Goal: Task Accomplishment & Management: Use online tool/utility

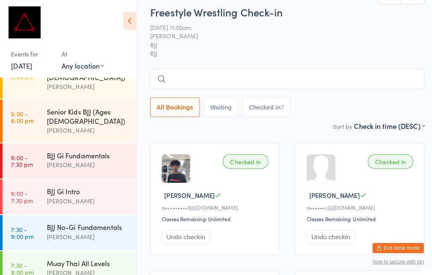
scroll to position [13, 0]
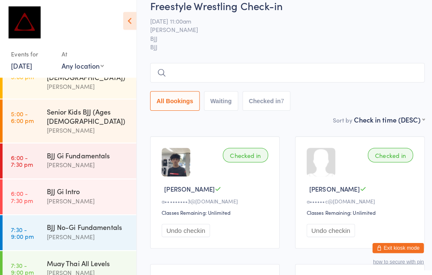
click at [83, 184] on div "BJJ Gi Intro" at bounding box center [86, 188] width 81 height 9
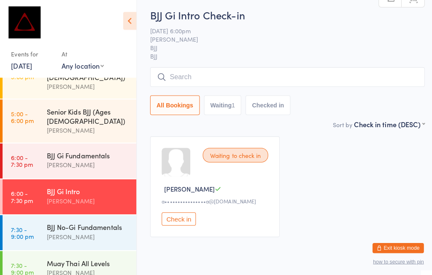
scroll to position [43, 0]
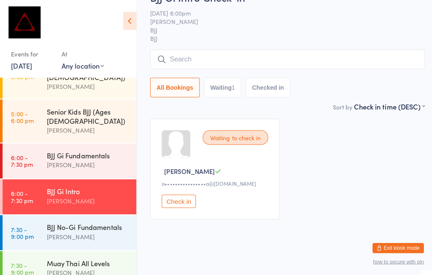
click at [203, 49] on input "search" at bounding box center [283, 58] width 271 height 19
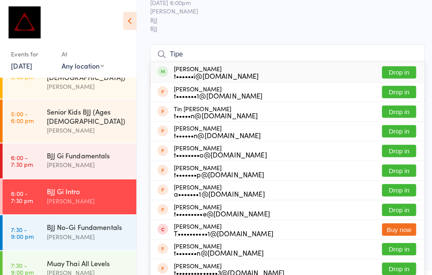
type input "Tipe"
click at [396, 65] on button "Drop in" at bounding box center [393, 71] width 34 height 12
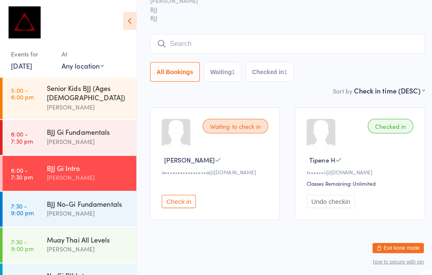
scroll to position [85, 0]
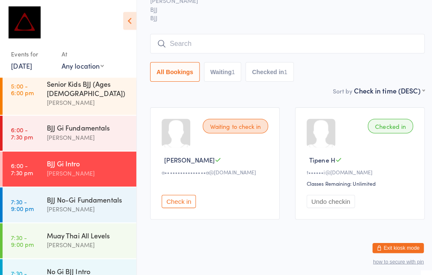
click at [46, 121] on div "BJJ Gi Fundamentals" at bounding box center [86, 125] width 81 height 9
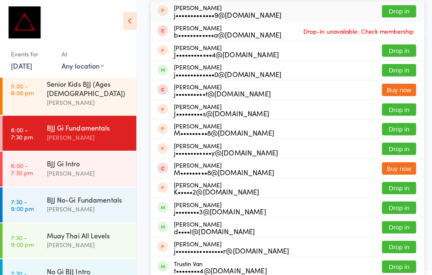
scroll to position [92, 6]
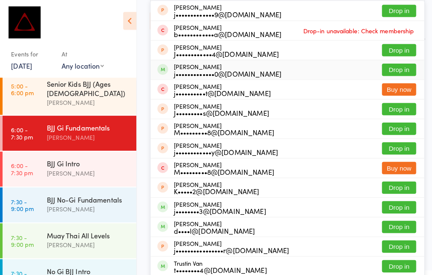
type input "[PERSON_NAME]"
click at [381, 72] on button "Drop in" at bounding box center [393, 69] width 34 height 12
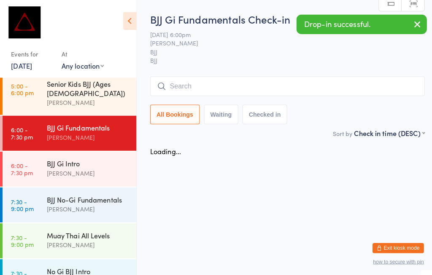
scroll to position [33, 6]
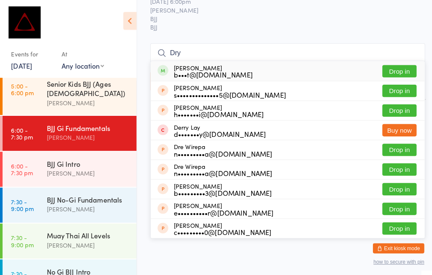
type input "Dry"
click at [401, 69] on button "Drop in" at bounding box center [393, 70] width 34 height 12
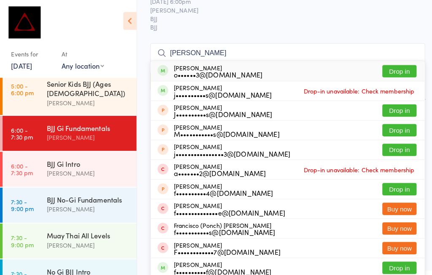
type input "[PERSON_NAME]"
click at [397, 65] on button "Drop in" at bounding box center [393, 70] width 34 height 12
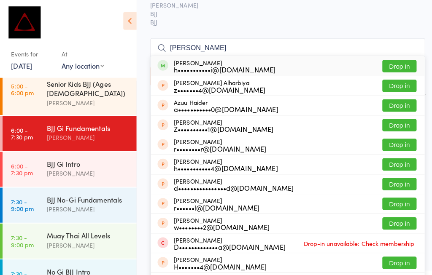
scroll to position [42, 6]
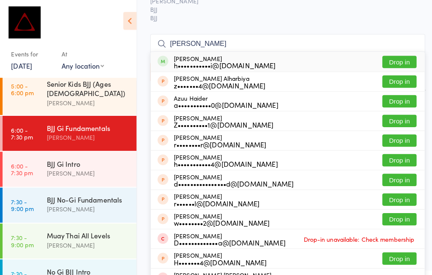
type input "[PERSON_NAME]"
click at [384, 62] on button "Drop in" at bounding box center [393, 61] width 34 height 12
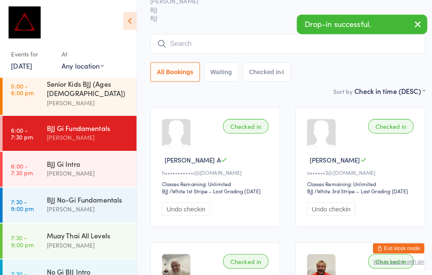
click at [63, 121] on div "BJJ Gi Fundamentals" at bounding box center [86, 125] width 81 height 9
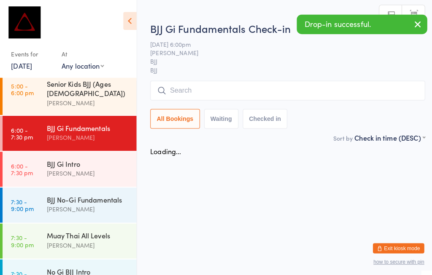
scroll to position [4, 6]
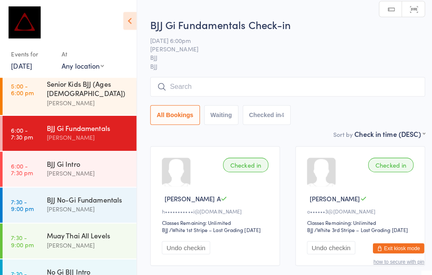
click at [197, 80] on input "search" at bounding box center [283, 85] width 271 height 19
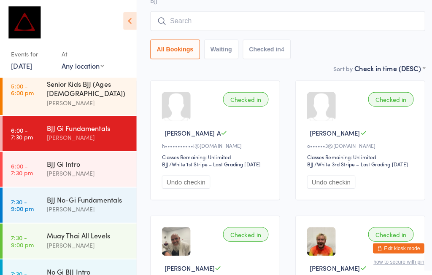
scroll to position [80, 0]
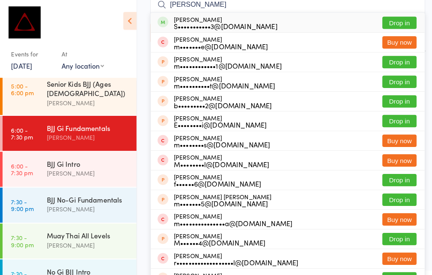
type input "[PERSON_NAME]"
click at [401, 19] on button "Drop in" at bounding box center [393, 22] width 34 height 12
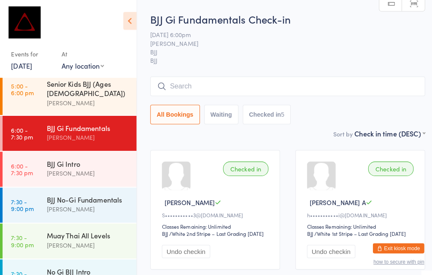
scroll to position [0, 0]
click at [294, 76] on input "search" at bounding box center [283, 84] width 271 height 19
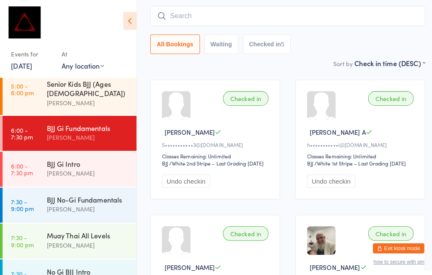
scroll to position [76, 0]
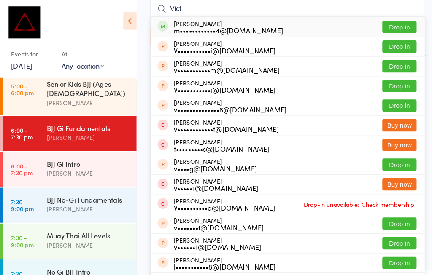
type input "Vict"
click at [395, 25] on button "Drop in" at bounding box center [393, 27] width 34 height 12
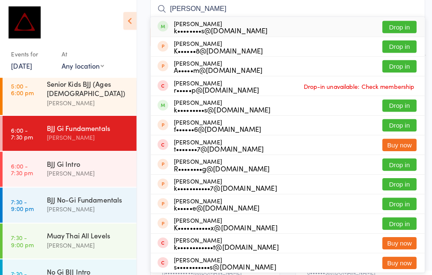
type input "[PERSON_NAME]"
click at [394, 27] on button "Drop in" at bounding box center [393, 27] width 34 height 12
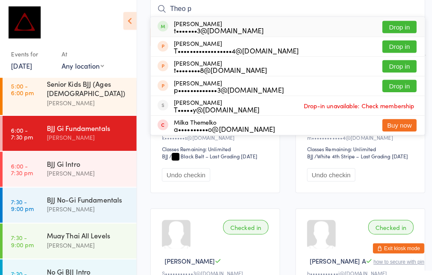
type input "Theo p"
click at [398, 26] on button "Drop in" at bounding box center [393, 27] width 34 height 12
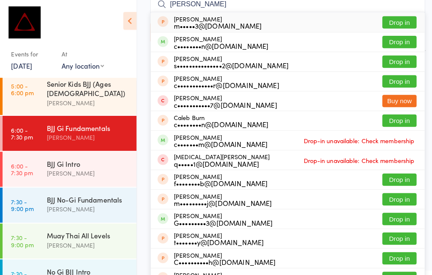
scroll to position [80, 0]
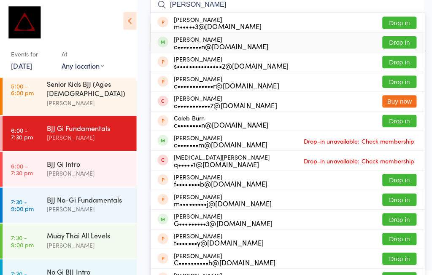
type input "[PERSON_NAME]"
click at [393, 39] on button "Drop in" at bounding box center [393, 42] width 34 height 12
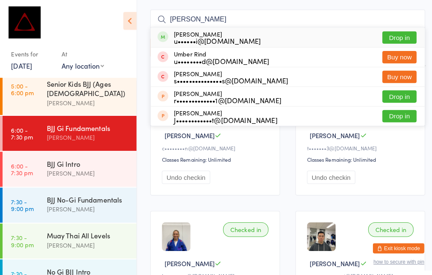
scroll to position [66, 6]
type input "[PERSON_NAME]"
click at [393, 32] on button "Drop in" at bounding box center [393, 37] width 34 height 12
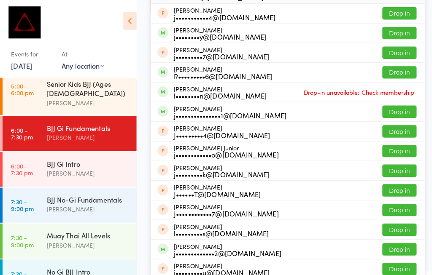
scroll to position [110, 6]
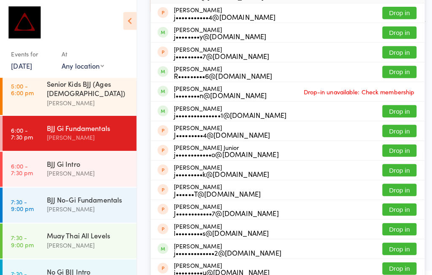
type input "[PERSON_NAME]"
click at [392, 68] on button "Drop in" at bounding box center [393, 71] width 34 height 12
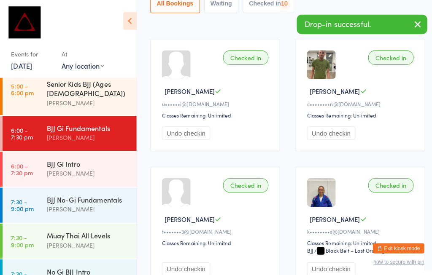
scroll to position [33, 6]
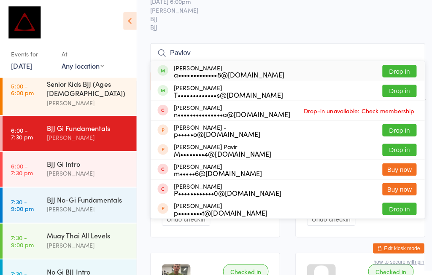
type input "Pavlov"
click at [390, 66] on button "Drop in" at bounding box center [393, 70] width 34 height 12
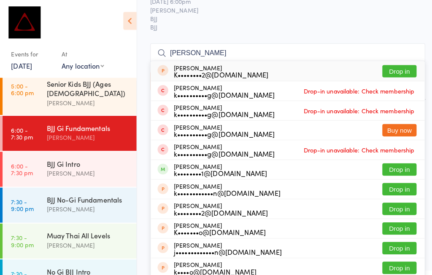
type input "[PERSON_NAME]"
click at [394, 163] on button "Drop in" at bounding box center [393, 167] width 34 height 12
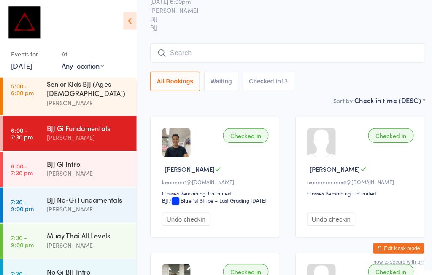
click at [77, 121] on div "BJJ Gi Fundamentals" at bounding box center [86, 125] width 81 height 9
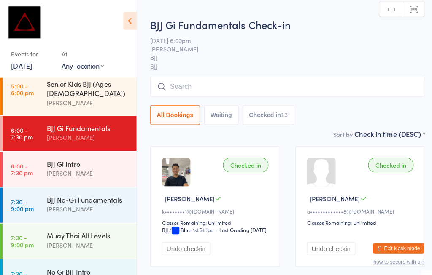
click at [196, 83] on input "search" at bounding box center [283, 85] width 271 height 19
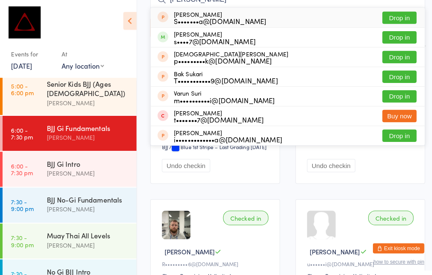
scroll to position [85, 0]
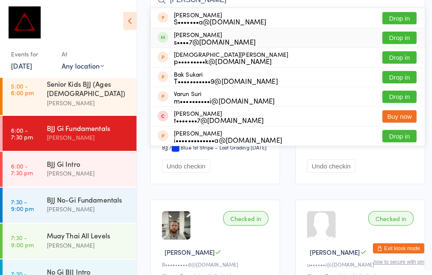
type input "[PERSON_NAME]"
click at [398, 36] on button "Drop in" at bounding box center [393, 37] width 34 height 12
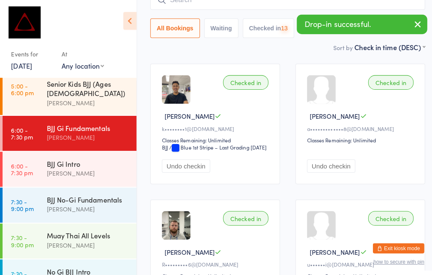
scroll to position [33, 6]
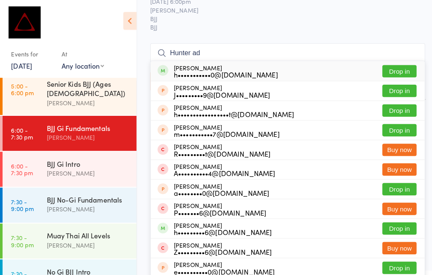
type input "Hunter ad"
click at [396, 66] on button "Drop in" at bounding box center [393, 70] width 34 height 12
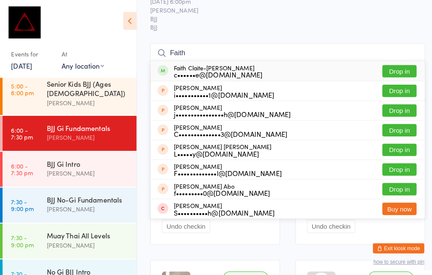
type input "Faith"
click at [381, 68] on button "Drop in" at bounding box center [393, 70] width 34 height 12
